Goal: Information Seeking & Learning: Find contact information

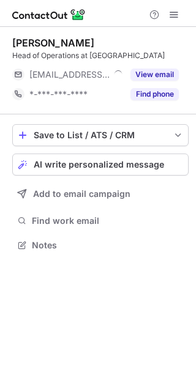
scroll to position [237, 196]
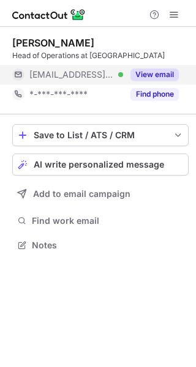
click at [150, 75] on button "View email" at bounding box center [154, 75] width 48 height 12
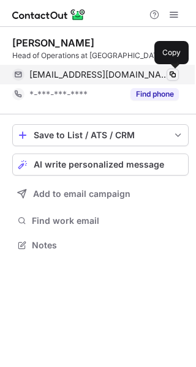
click at [170, 77] on span at bounding box center [173, 75] width 10 height 10
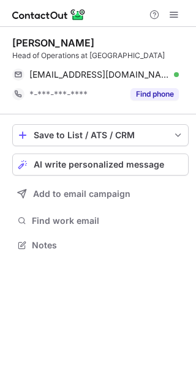
scroll to position [237, 196]
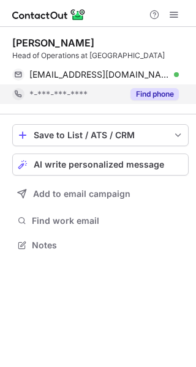
click at [164, 96] on button "Find phone" at bounding box center [154, 94] width 48 height 12
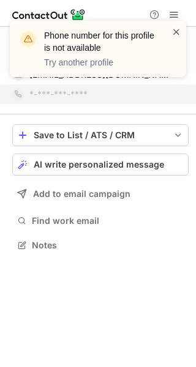
click at [178, 32] on span at bounding box center [176, 32] width 10 height 12
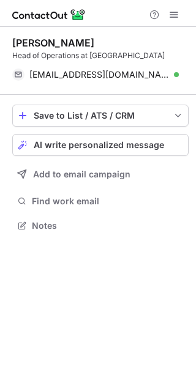
scroll to position [217, 196]
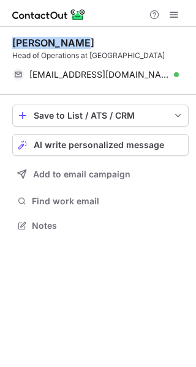
drag, startPoint x: 113, startPoint y: 42, endPoint x: 10, endPoint y: 42, distance: 103.5
click at [10, 42] on div "Weiyong Kuah Head of Operations at Novi Health weiyong@novi-health.com Verified…" at bounding box center [98, 135] width 196 height 217
copy div "Weiyong Kuah"
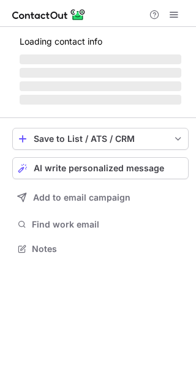
scroll to position [241, 196]
click at [68, 295] on div "Loading contact info ‌ ‌ ‌ ‌ Save to List / ATS / CRM List Select Lever Connect…" at bounding box center [98, 197] width 196 height 340
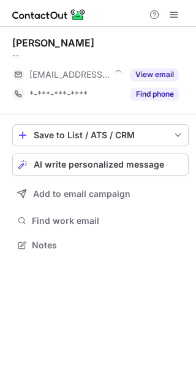
scroll to position [237, 196]
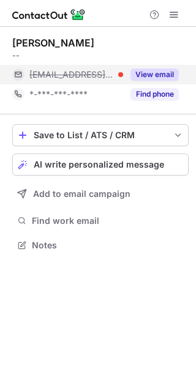
click at [145, 77] on button "View email" at bounding box center [154, 75] width 48 height 12
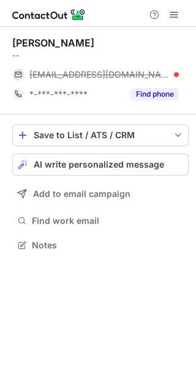
click at [42, 314] on div "Sin Kang -- sin@sinkangtcm.com.sg *-***-***-**** Find phone Save to List / ATS …" at bounding box center [98, 197] width 196 height 340
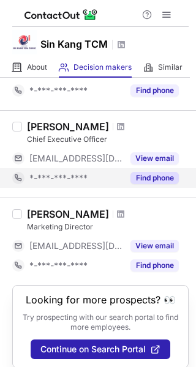
scroll to position [109, 0]
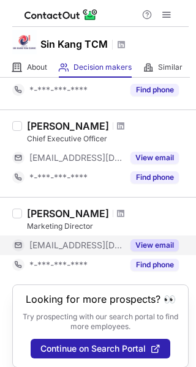
click at [148, 248] on button "View email" at bounding box center [154, 245] width 48 height 12
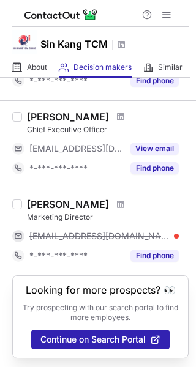
scroll to position [119, 0]
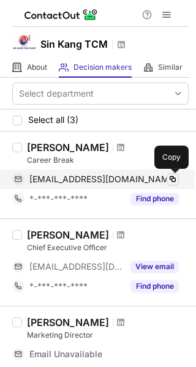
click at [170, 181] on span at bounding box center [173, 180] width 10 height 10
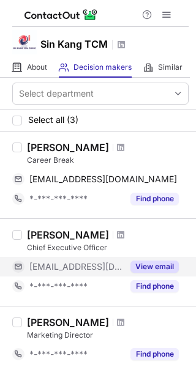
click at [147, 267] on button "View email" at bounding box center [154, 267] width 48 height 12
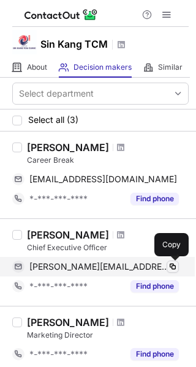
click at [170, 269] on span at bounding box center [173, 267] width 10 height 10
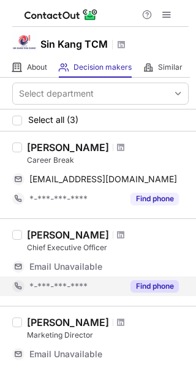
click at [137, 287] on button "Find phone" at bounding box center [154, 286] width 48 height 12
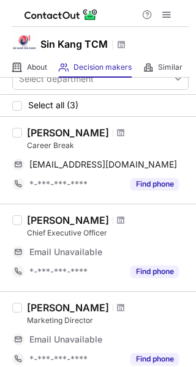
scroll to position [2, 0]
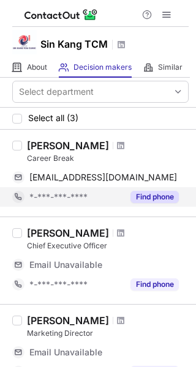
click at [155, 196] on button "Find phone" at bounding box center [154, 197] width 48 height 12
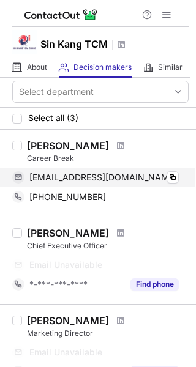
click at [176, 170] on div "smallfishyuqian@hotmail.com Copy" at bounding box center [95, 178] width 167 height 20
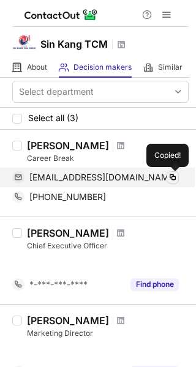
click at [176, 173] on span at bounding box center [173, 178] width 10 height 10
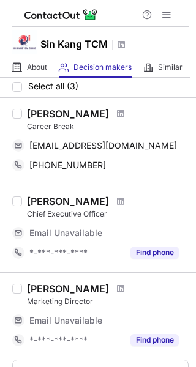
scroll to position [35, 0]
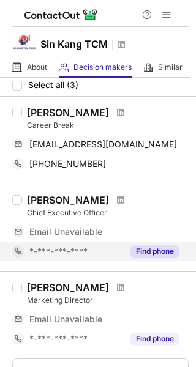
click at [148, 248] on button "Find phone" at bounding box center [154, 252] width 48 height 12
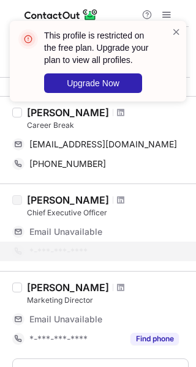
click at [176, 38] on div at bounding box center [176, 61] width 10 height 71
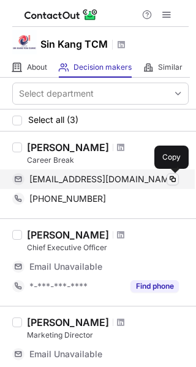
click at [175, 178] on span at bounding box center [173, 180] width 10 height 10
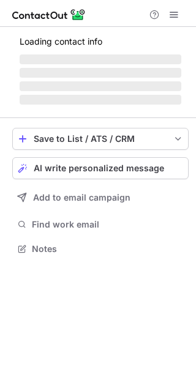
scroll to position [237, 196]
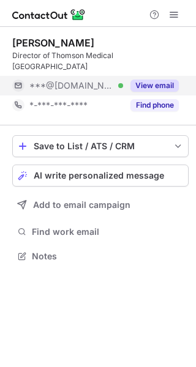
click at [151, 80] on button "View email" at bounding box center [154, 86] width 48 height 12
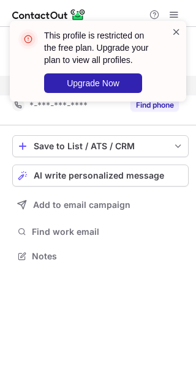
click at [177, 34] on span at bounding box center [176, 32] width 10 height 12
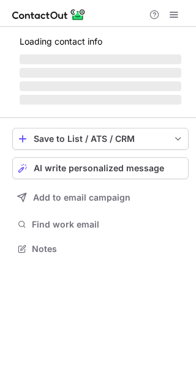
scroll to position [248, 196]
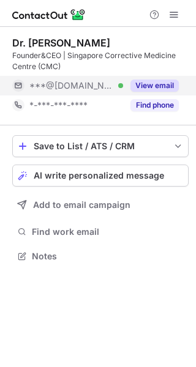
click at [151, 86] on button "View email" at bounding box center [154, 86] width 48 height 12
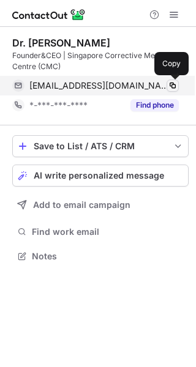
click at [170, 86] on span at bounding box center [173, 86] width 10 height 10
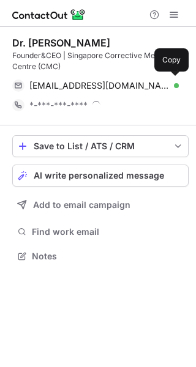
scroll to position [248, 196]
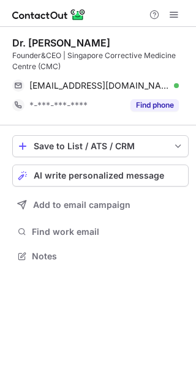
scroll to position [248, 196]
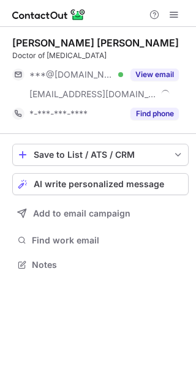
scroll to position [257, 196]
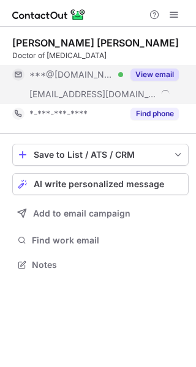
click at [149, 72] on button "View email" at bounding box center [154, 75] width 48 height 12
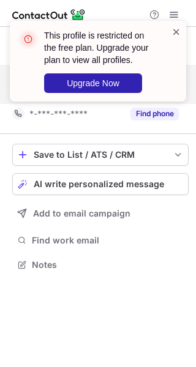
click at [178, 34] on span at bounding box center [176, 32] width 10 height 12
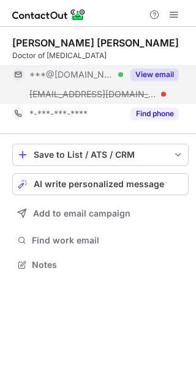
click at [162, 78] on button "View email" at bounding box center [154, 75] width 48 height 12
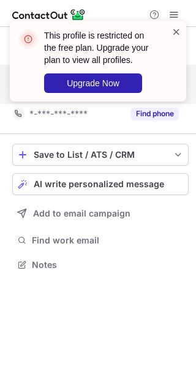
click at [176, 30] on span at bounding box center [176, 32] width 10 height 12
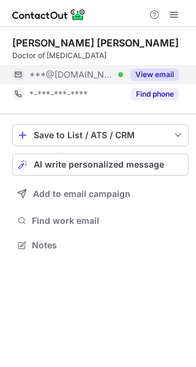
scroll to position [237, 196]
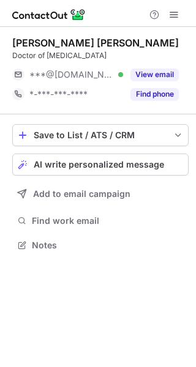
scroll to position [237, 196]
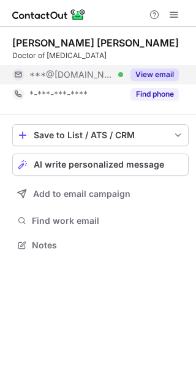
click at [138, 74] on button "View email" at bounding box center [154, 75] width 48 height 12
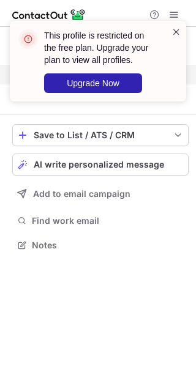
click at [178, 32] on span at bounding box center [176, 32] width 10 height 12
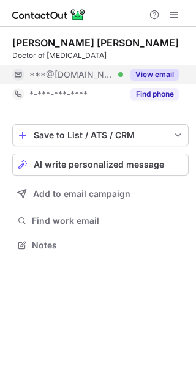
click at [34, 73] on span "***@[DOMAIN_NAME]" at bounding box center [71, 74] width 85 height 11
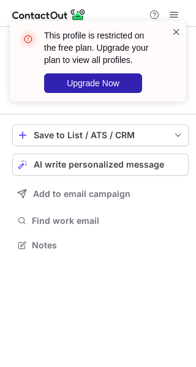
click at [177, 36] on span at bounding box center [176, 32] width 10 height 12
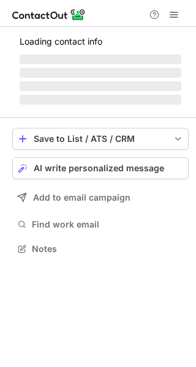
scroll to position [287, 196]
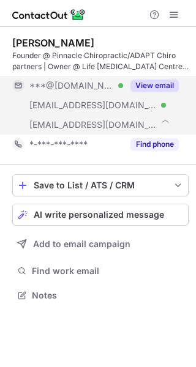
click at [145, 86] on button "View email" at bounding box center [154, 86] width 48 height 12
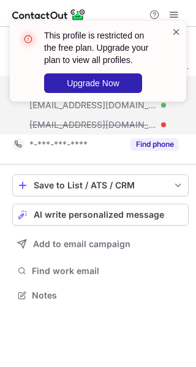
click at [176, 34] on span at bounding box center [176, 32] width 10 height 12
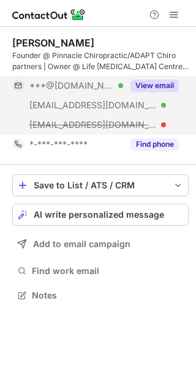
click at [154, 103] on div "***@[DOMAIN_NAME] Verified [EMAIL_ADDRESS][DOMAIN_NAME] Verified [EMAIL_ADDRESS…" at bounding box center [100, 105] width 176 height 59
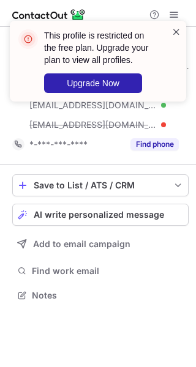
click at [178, 35] on span at bounding box center [176, 32] width 10 height 12
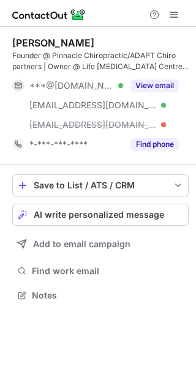
click at [69, 86] on span "***@[DOMAIN_NAME]" at bounding box center [71, 85] width 85 height 11
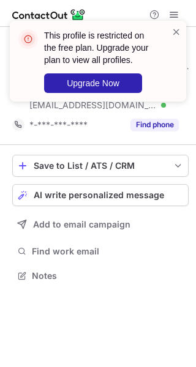
scroll to position [268, 196]
click at [177, 29] on span at bounding box center [176, 32] width 10 height 12
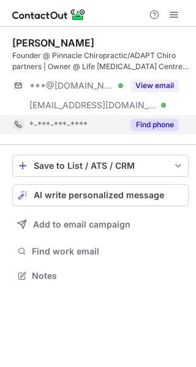
click at [160, 123] on button "Find phone" at bounding box center [154, 125] width 48 height 12
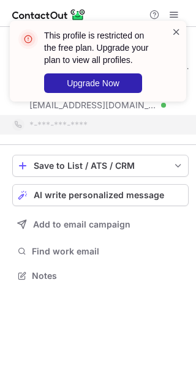
click at [177, 31] on span at bounding box center [176, 32] width 10 height 12
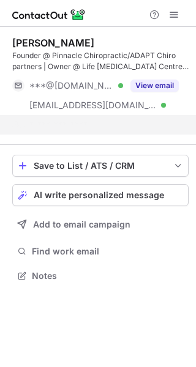
scroll to position [248, 196]
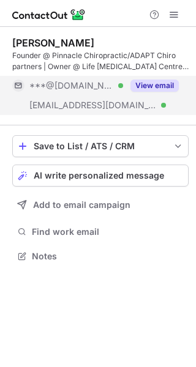
click at [145, 85] on button "View email" at bounding box center [154, 86] width 48 height 12
